Goal: Use online tool/utility: Use online tool/utility

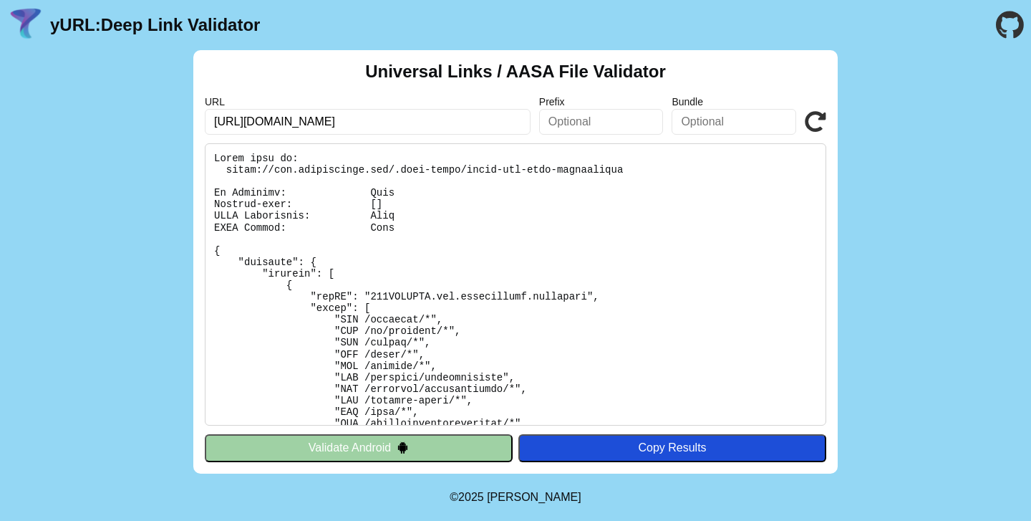
click at [344, 455] on button "Validate Android" at bounding box center [359, 447] width 308 height 27
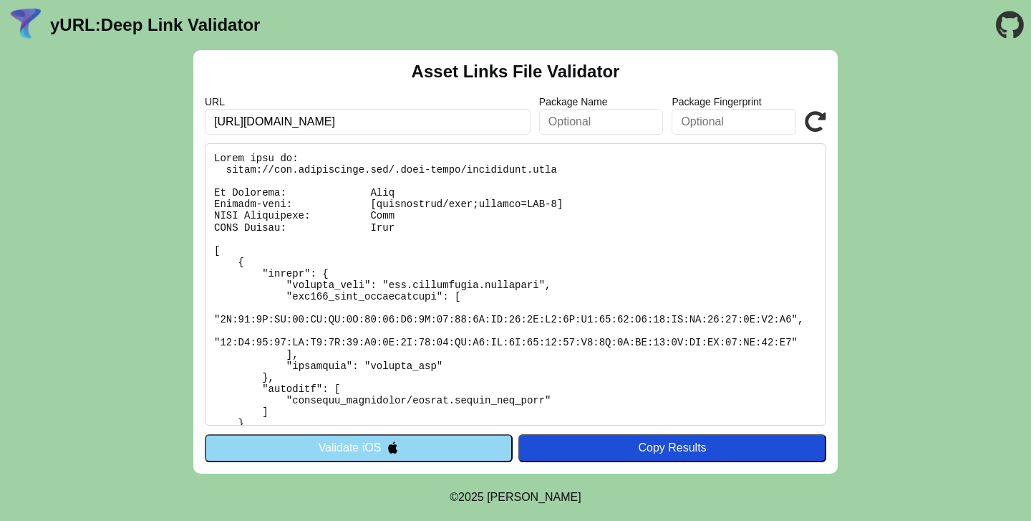
click at [354, 450] on button "Validate iOS" at bounding box center [359, 447] width 308 height 27
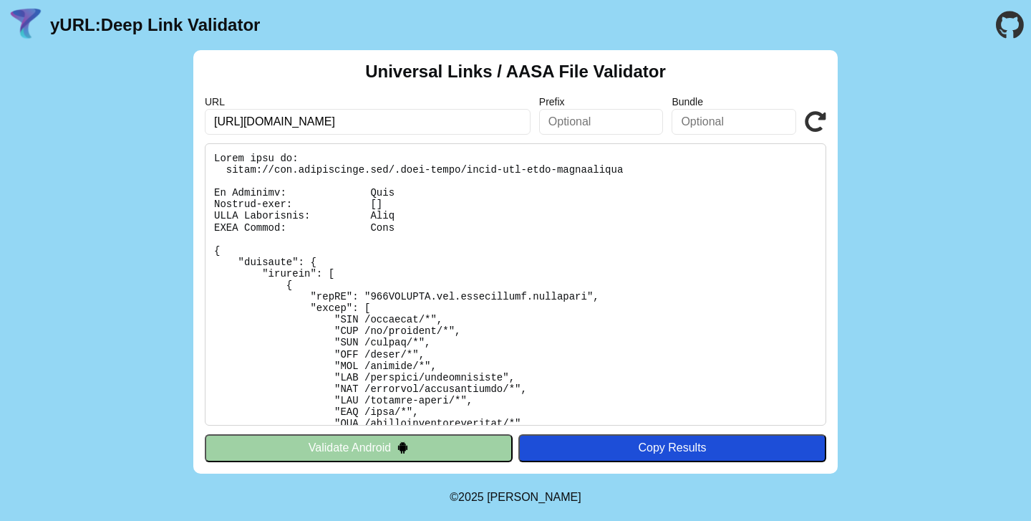
click at [380, 447] on button "Validate Android" at bounding box center [359, 447] width 308 height 27
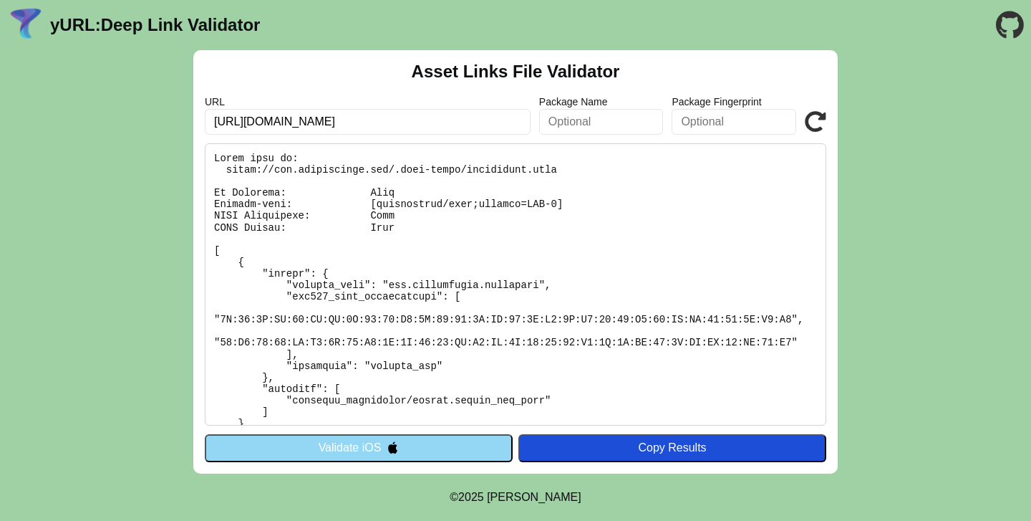
click at [381, 436] on button "Validate iOS" at bounding box center [359, 447] width 308 height 27
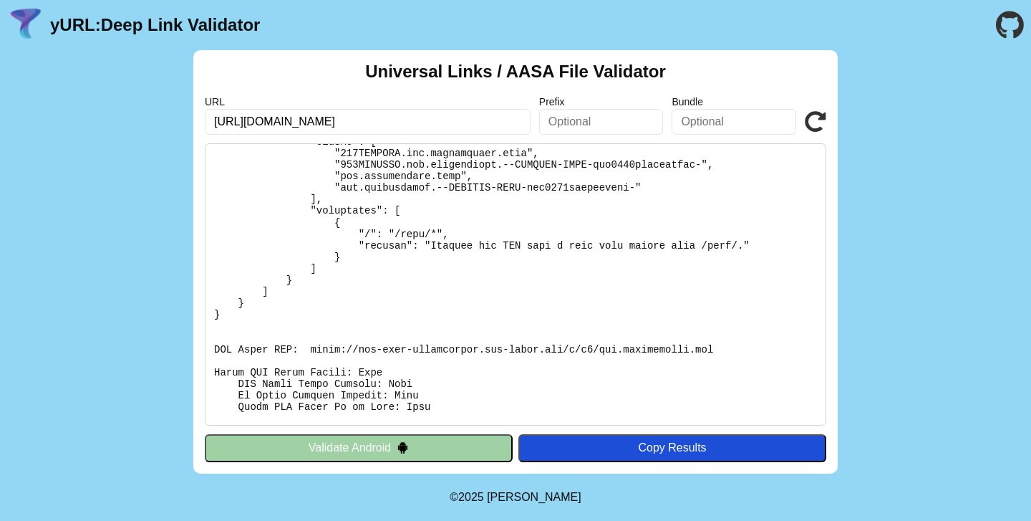
scroll to position [681, 0]
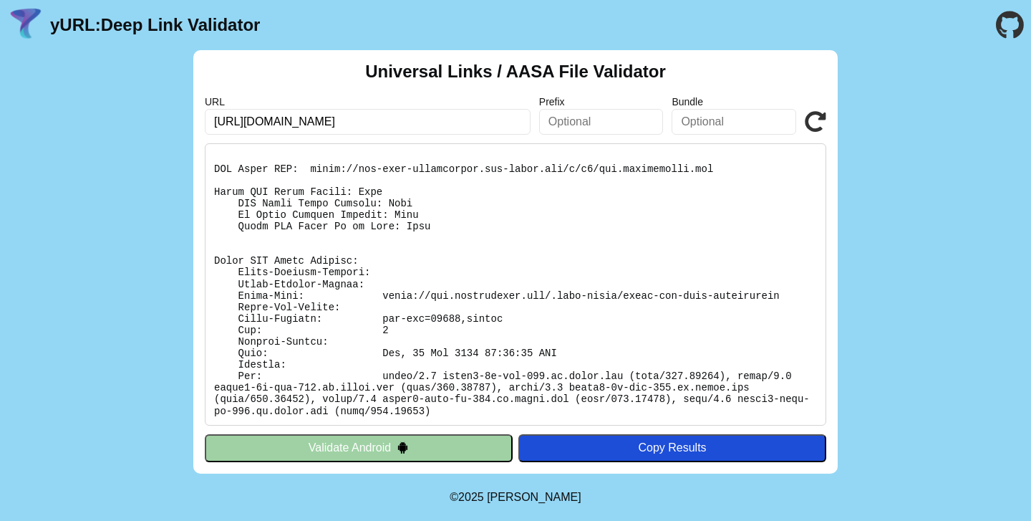
click at [453, 455] on button "Validate Android" at bounding box center [359, 447] width 308 height 27
